Goal: Find specific page/section: Find specific page/section

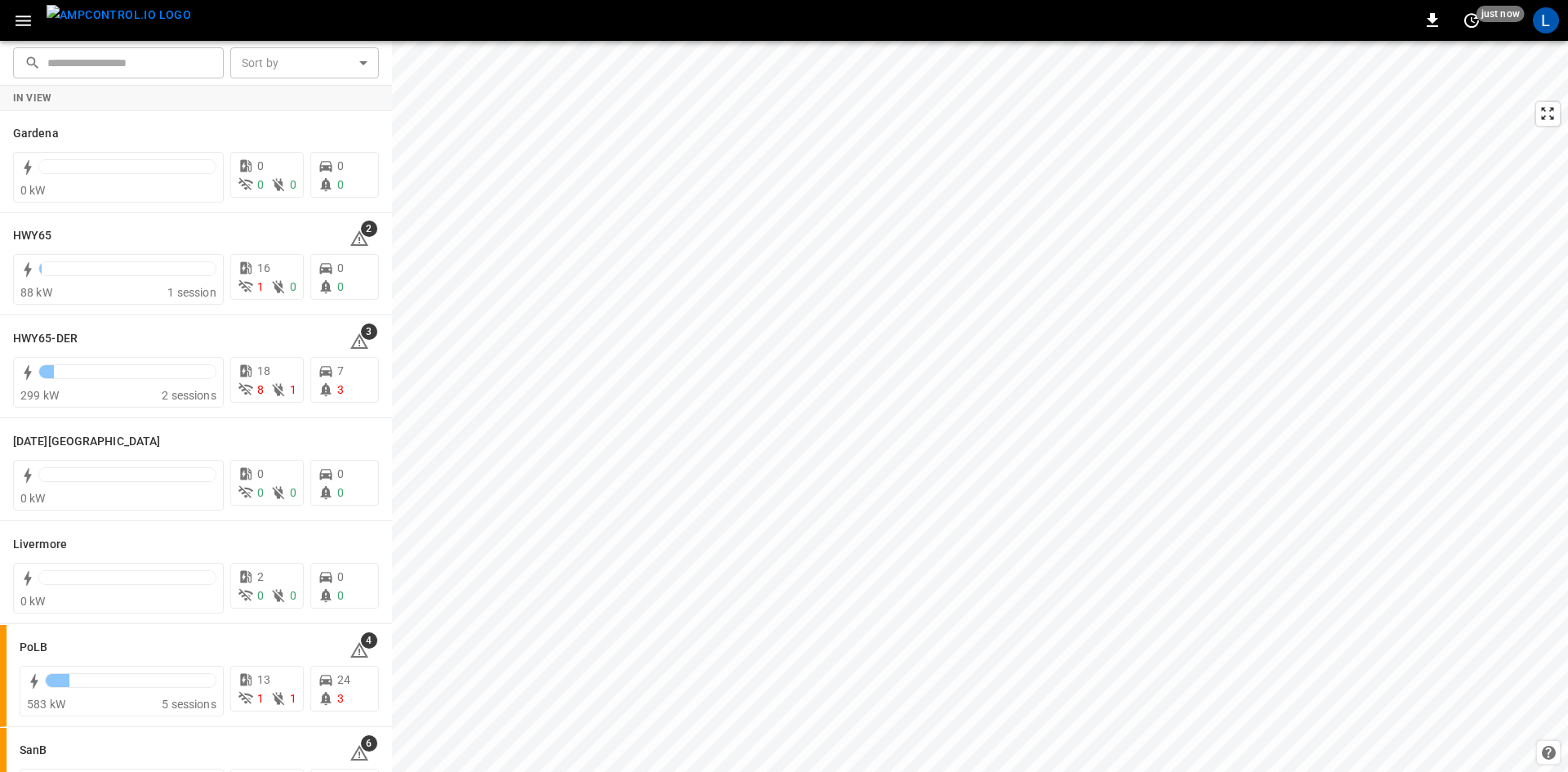
click at [28, 19] on icon "button" at bounding box center [23, 21] width 21 height 21
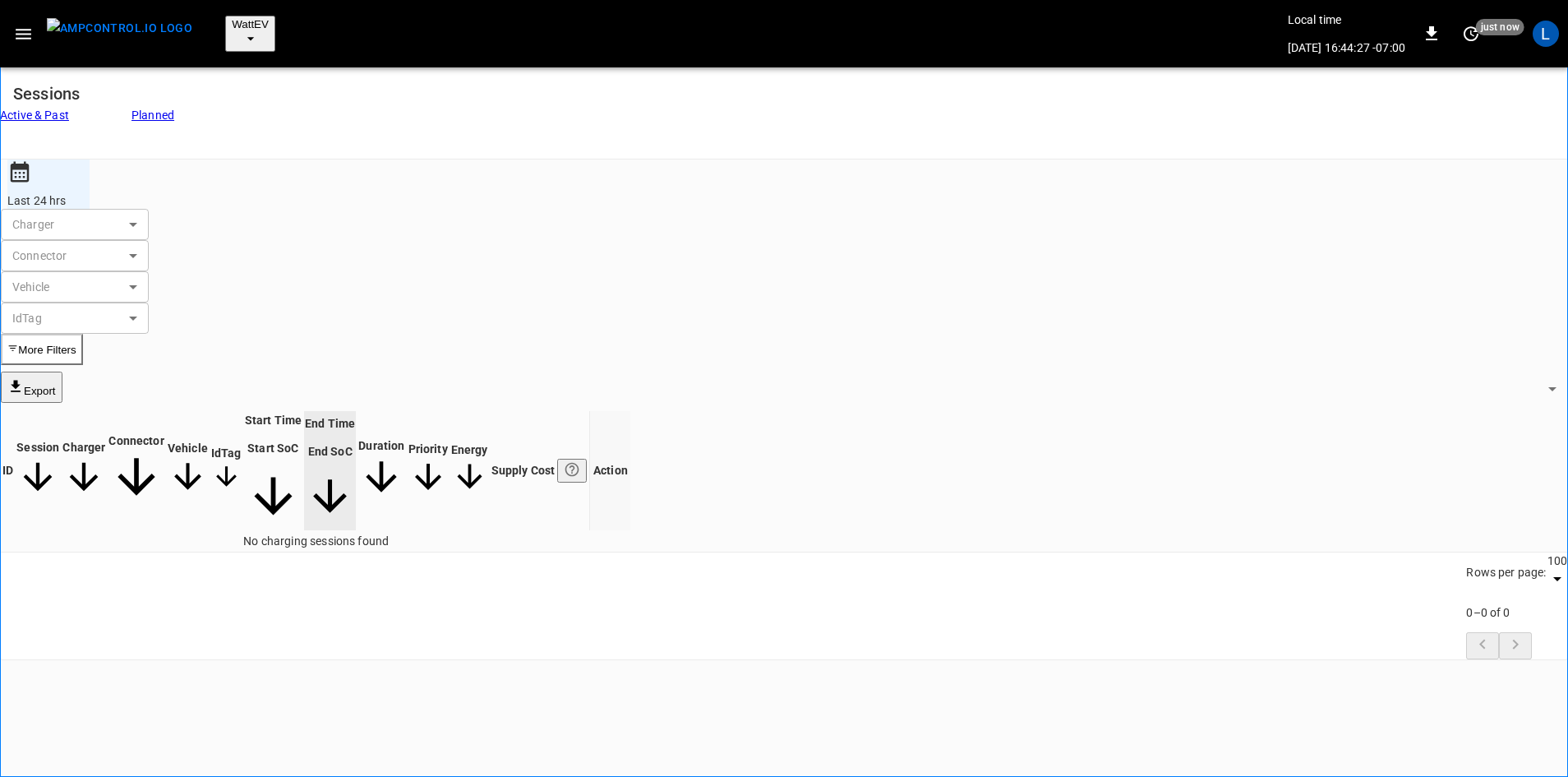
click at [259, 30] on icon "button" at bounding box center [251, 38] width 16 height 16
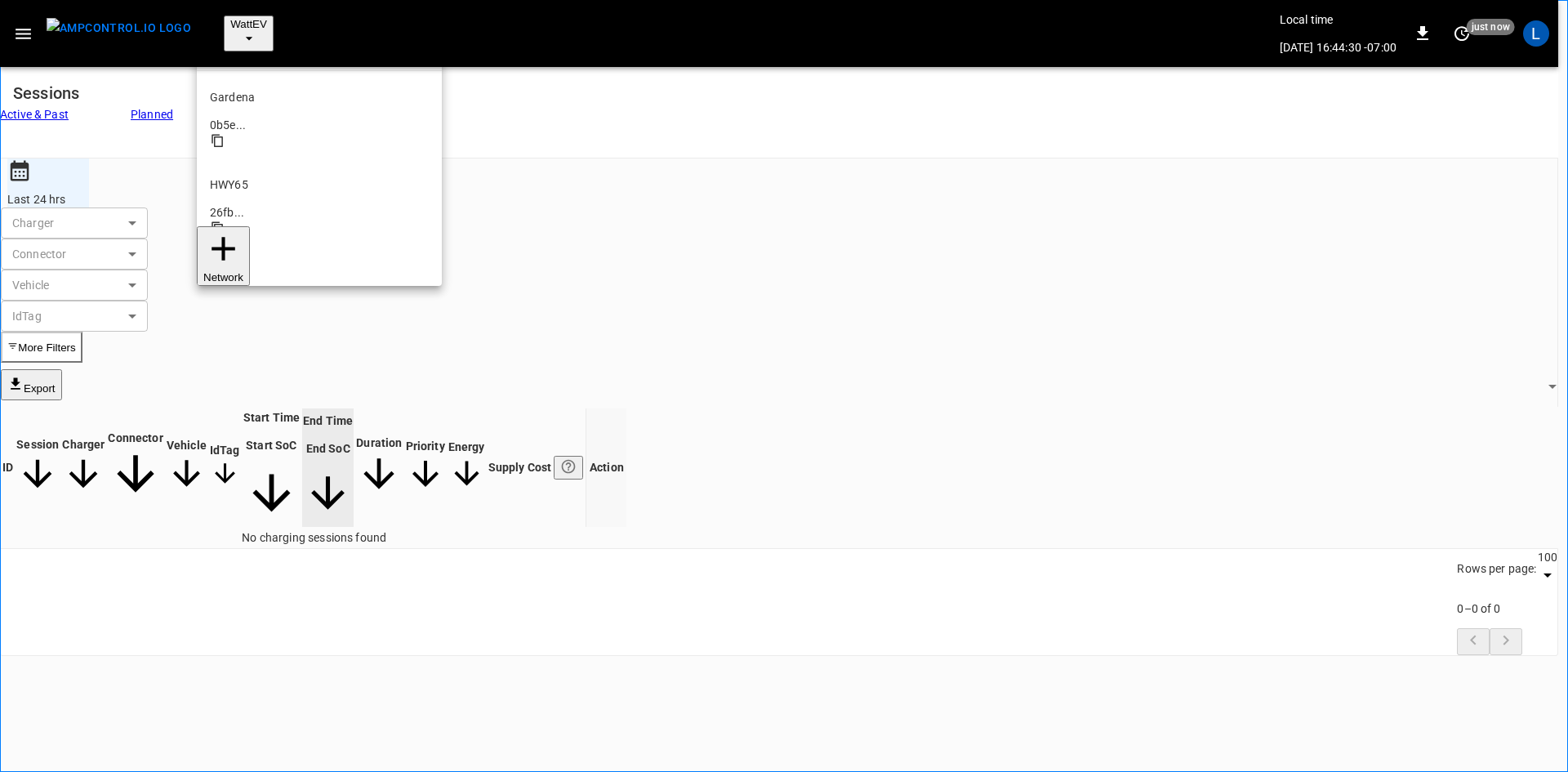
click at [302, 159] on li "HWY65 26fb ..." at bounding box center [318, 202] width 245 height 87
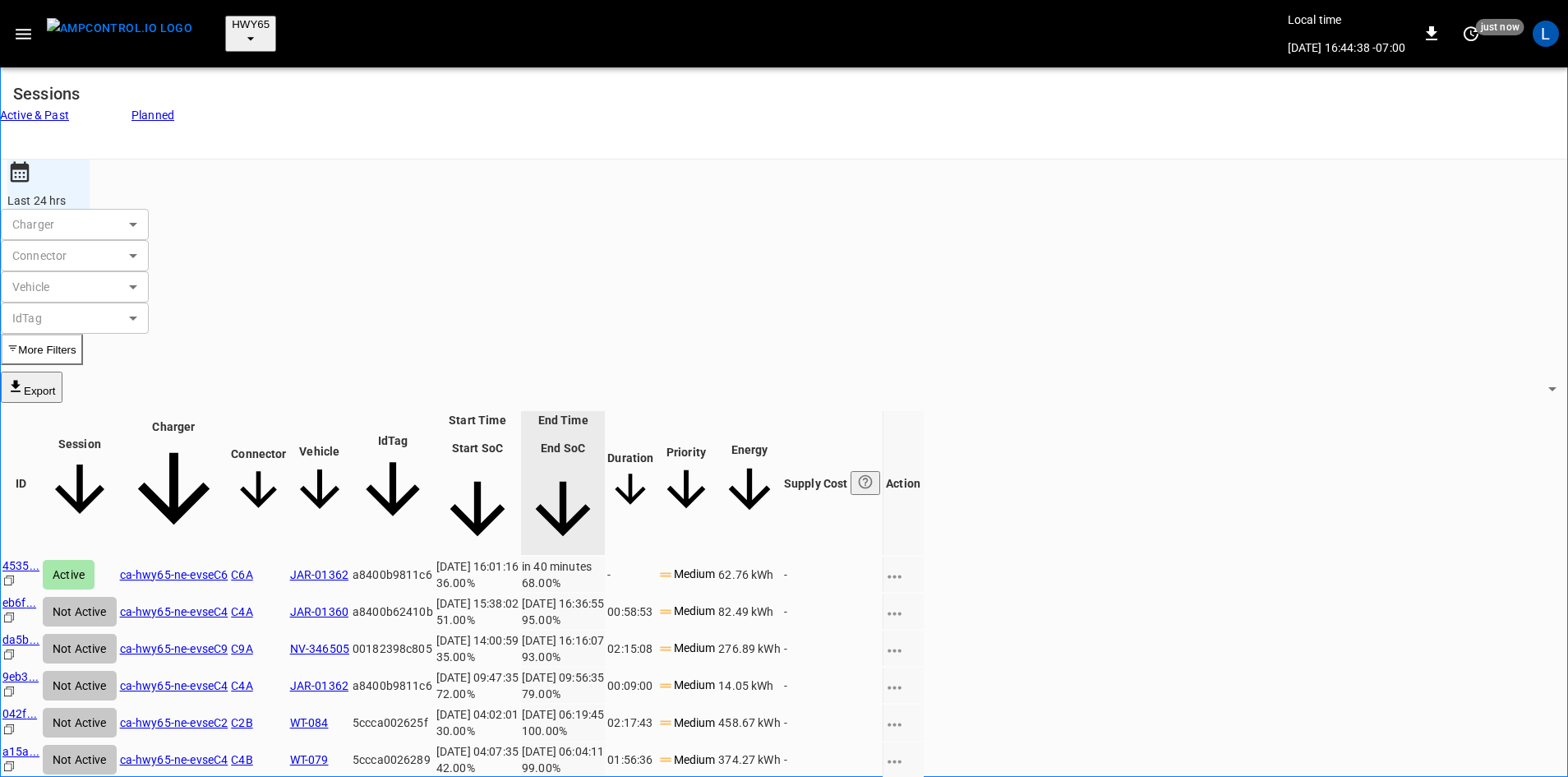
click at [232, 21] on span "HWY65" at bounding box center [251, 24] width 38 height 12
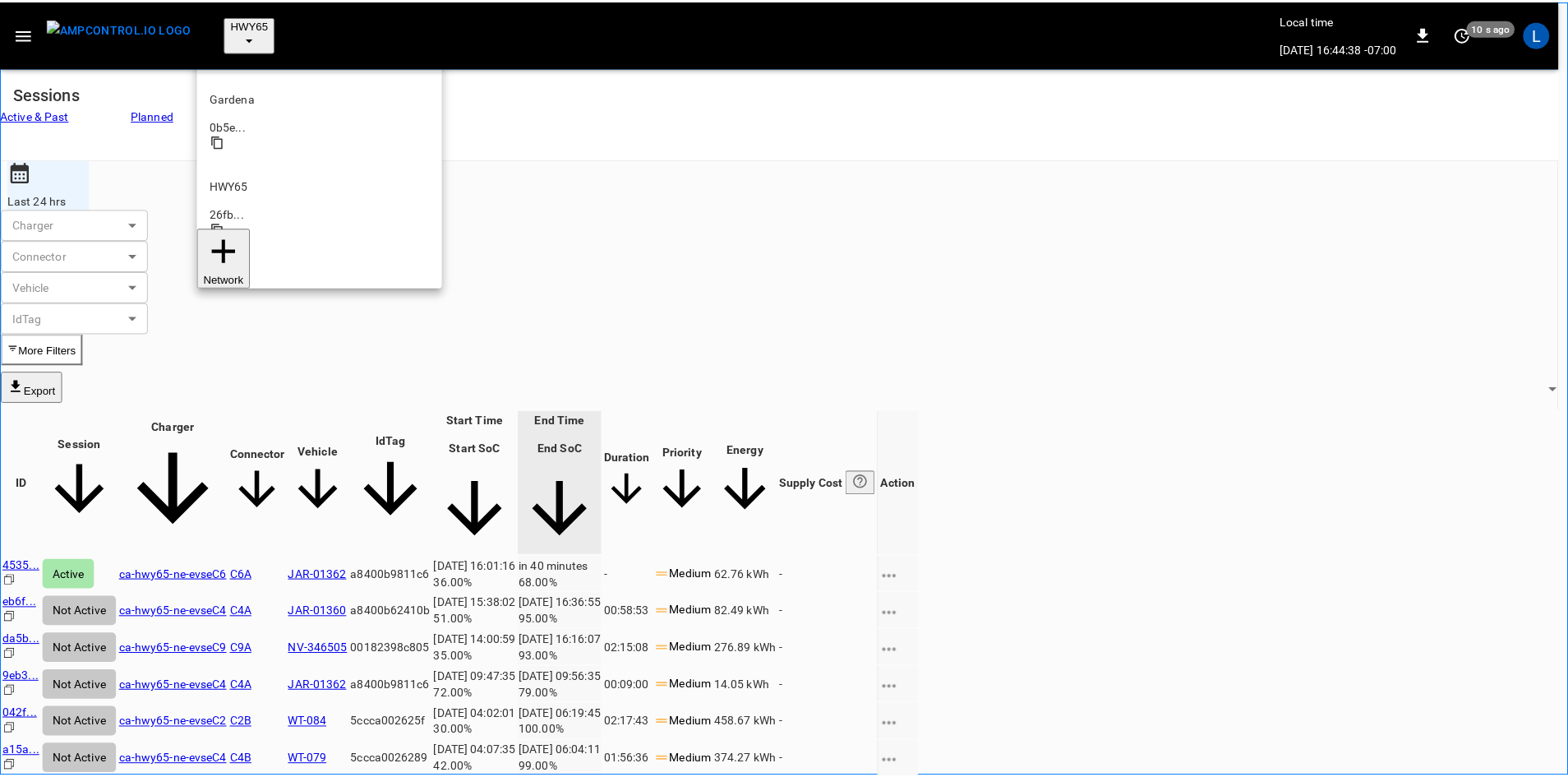
scroll to position [26, 0]
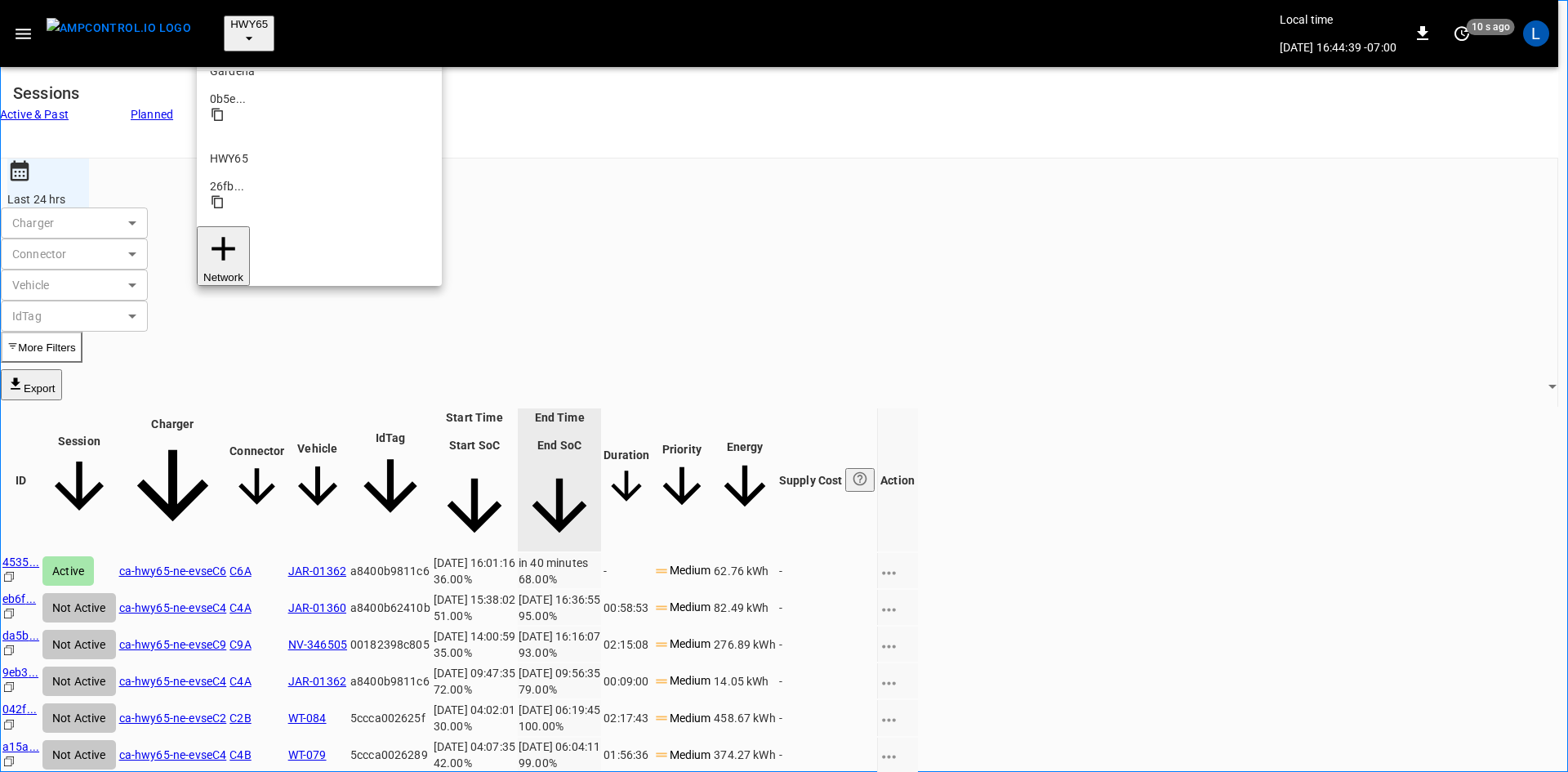
click at [284, 219] on li "HWY65-DER [DATE].." at bounding box center [318, 263] width 245 height 87
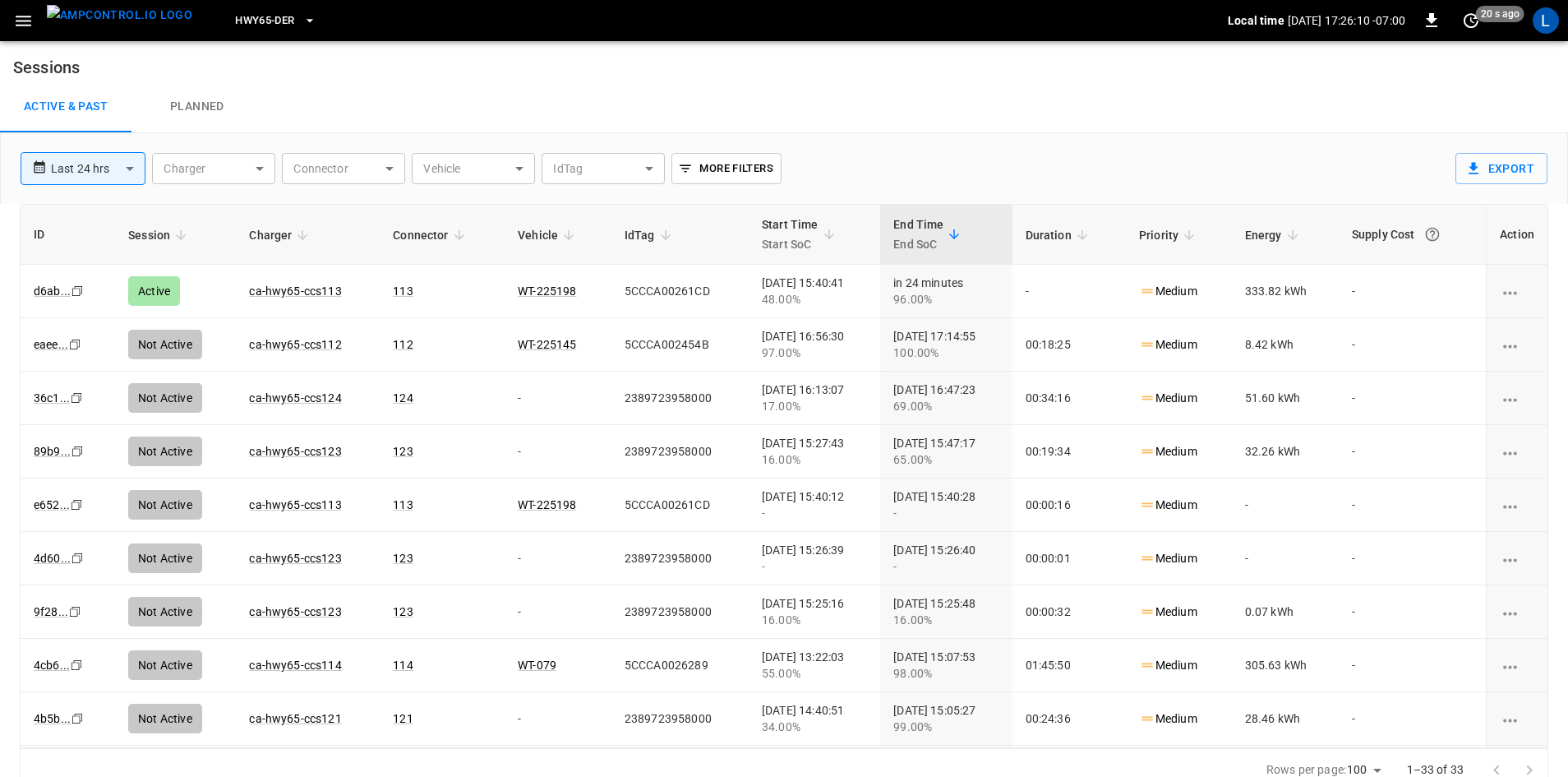
click at [248, 18] on span "HWY65-DER" at bounding box center [263, 21] width 59 height 19
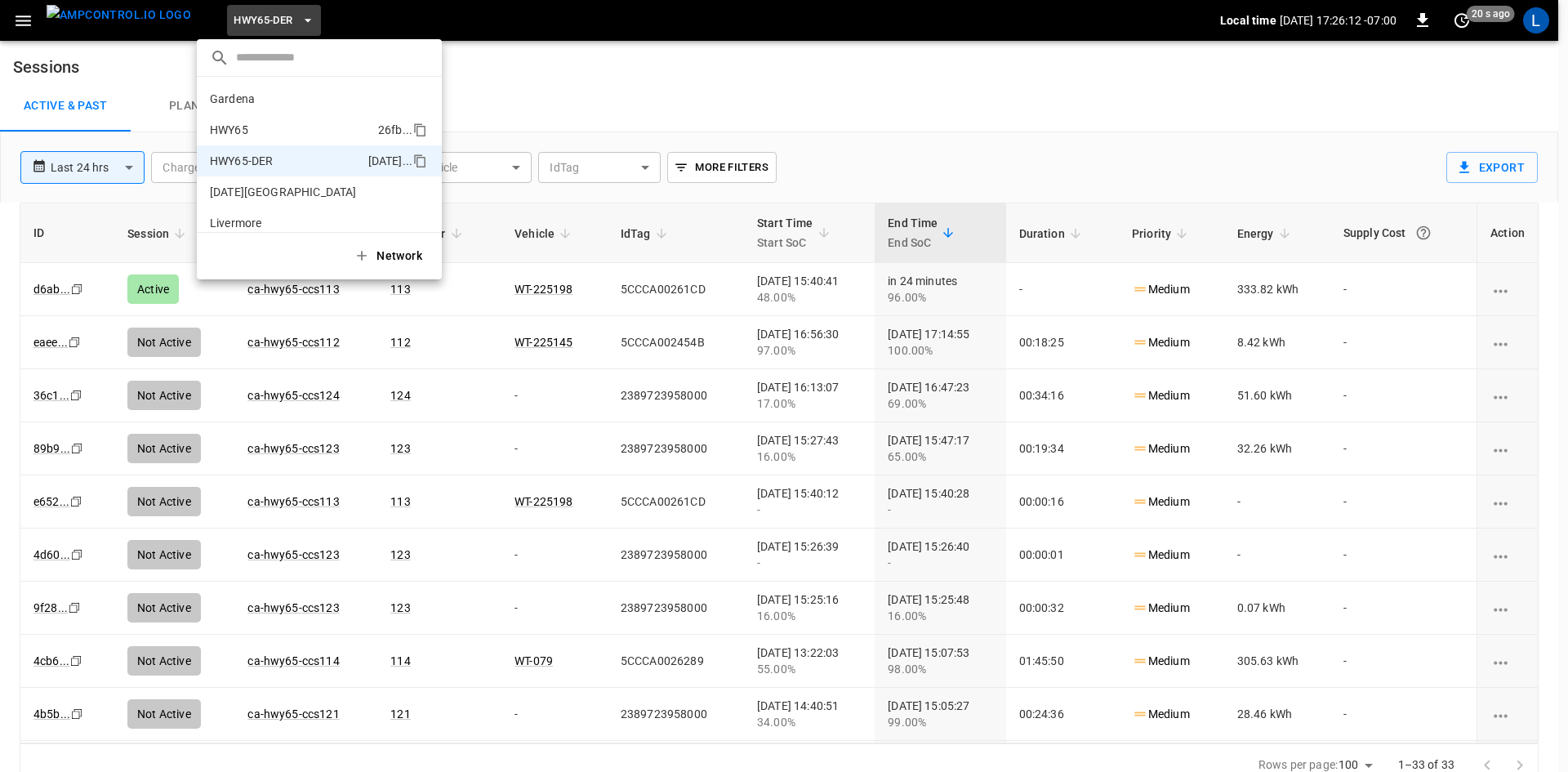
click at [267, 119] on li "HWY65 26fb ..." at bounding box center [318, 129] width 245 height 31
